Goal: Register for event/course

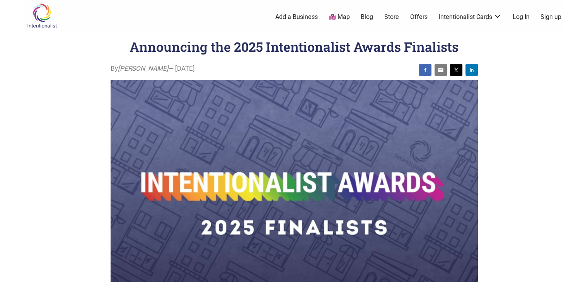
click at [34, 14] on img at bounding box center [42, 15] width 37 height 25
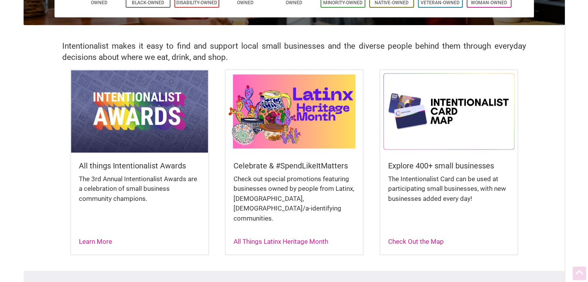
scroll to position [186, 0]
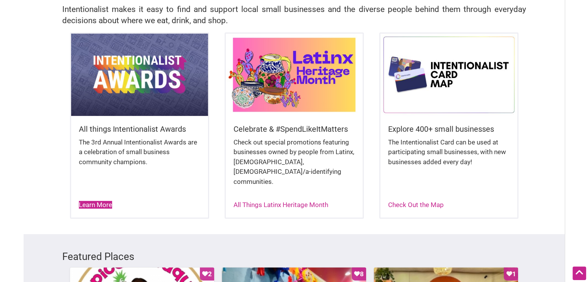
click at [94, 201] on link "Learn More" at bounding box center [95, 205] width 33 height 8
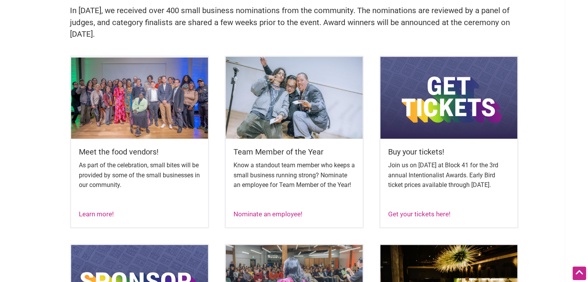
scroll to position [278, 0]
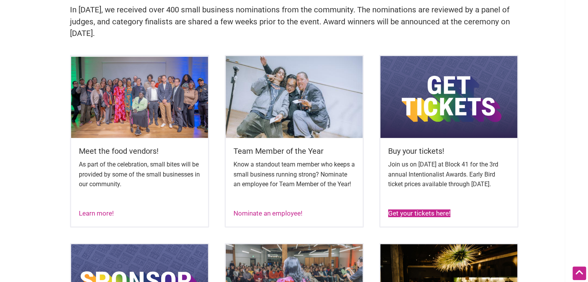
click at [410, 217] on link "Get your tickets here!" at bounding box center [419, 214] width 62 height 8
